Goal: Task Accomplishment & Management: Manage account settings

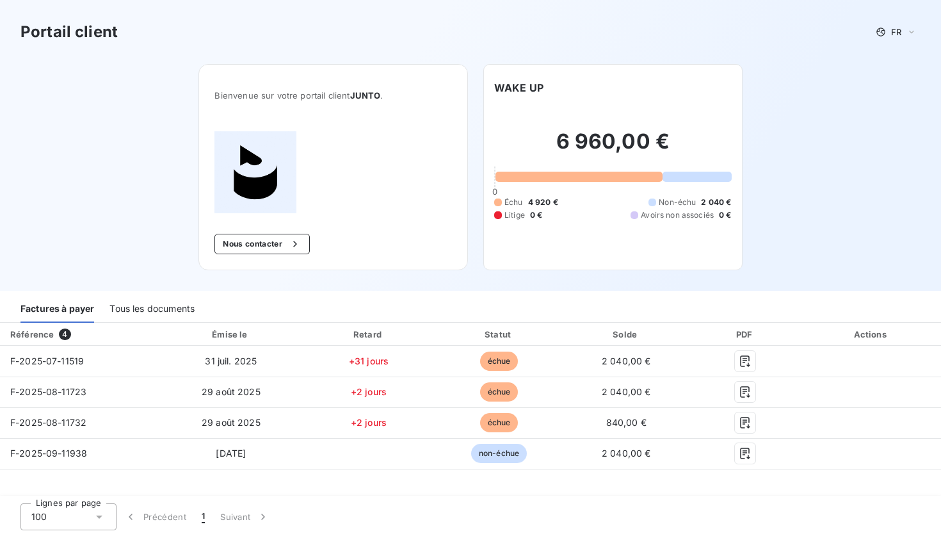
click at [145, 312] on div "Tous les documents" at bounding box center [151, 309] width 85 height 27
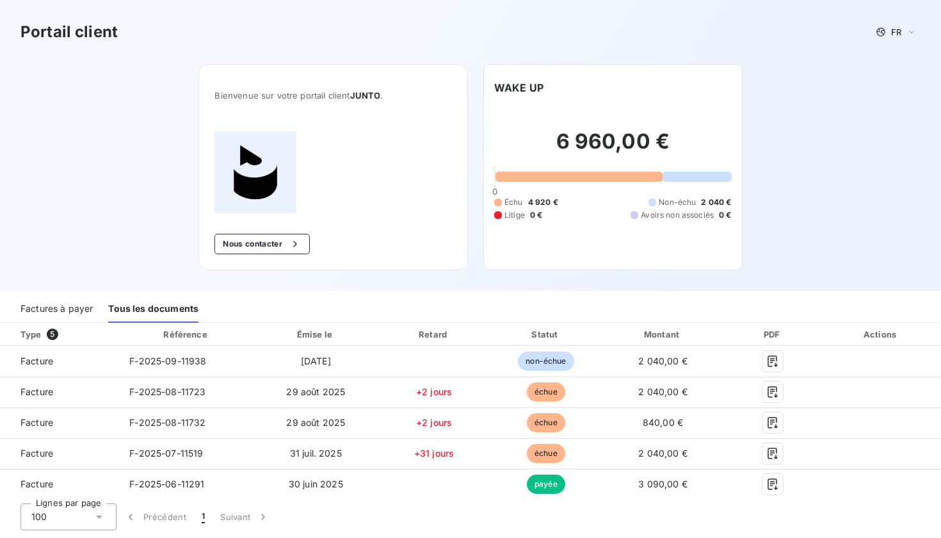
click at [68, 312] on div "Factures à payer" at bounding box center [56, 309] width 72 height 27
